Goal: Book appointment/travel/reservation

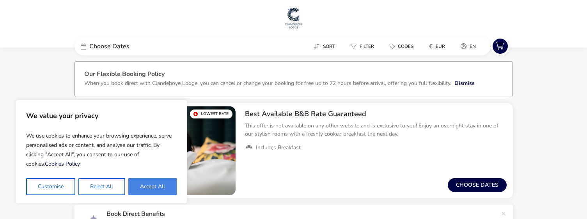
click at [153, 186] on button "Accept All" at bounding box center [152, 186] width 48 height 17
checkbox input "true"
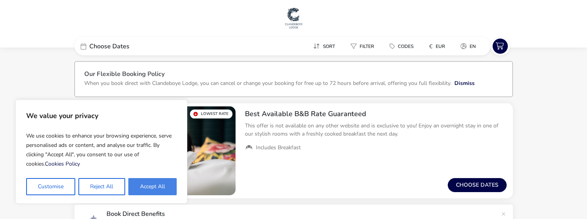
checkbox input "true"
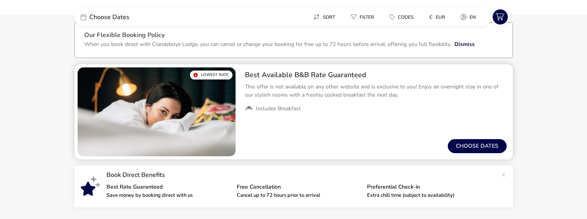
scroll to position [78, 0]
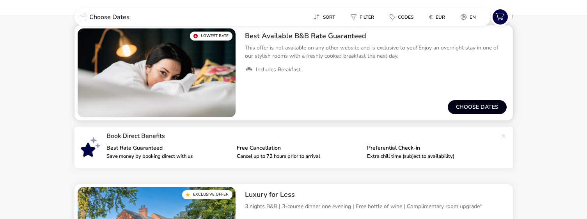
click at [465, 106] on button "Choose dates" at bounding box center [477, 107] width 59 height 14
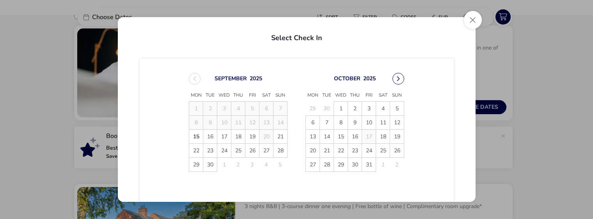
click at [395, 81] on button "Next Month" at bounding box center [398, 79] width 12 height 12
click at [470, 22] on button "Close" at bounding box center [473, 20] width 18 height 18
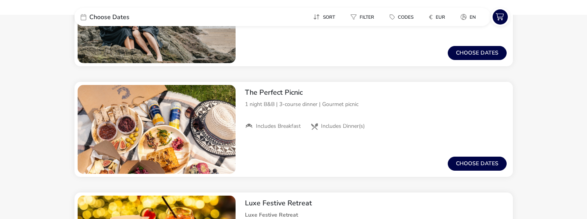
scroll to position [1365, 0]
